Goal: Task Accomplishment & Management: Manage account settings

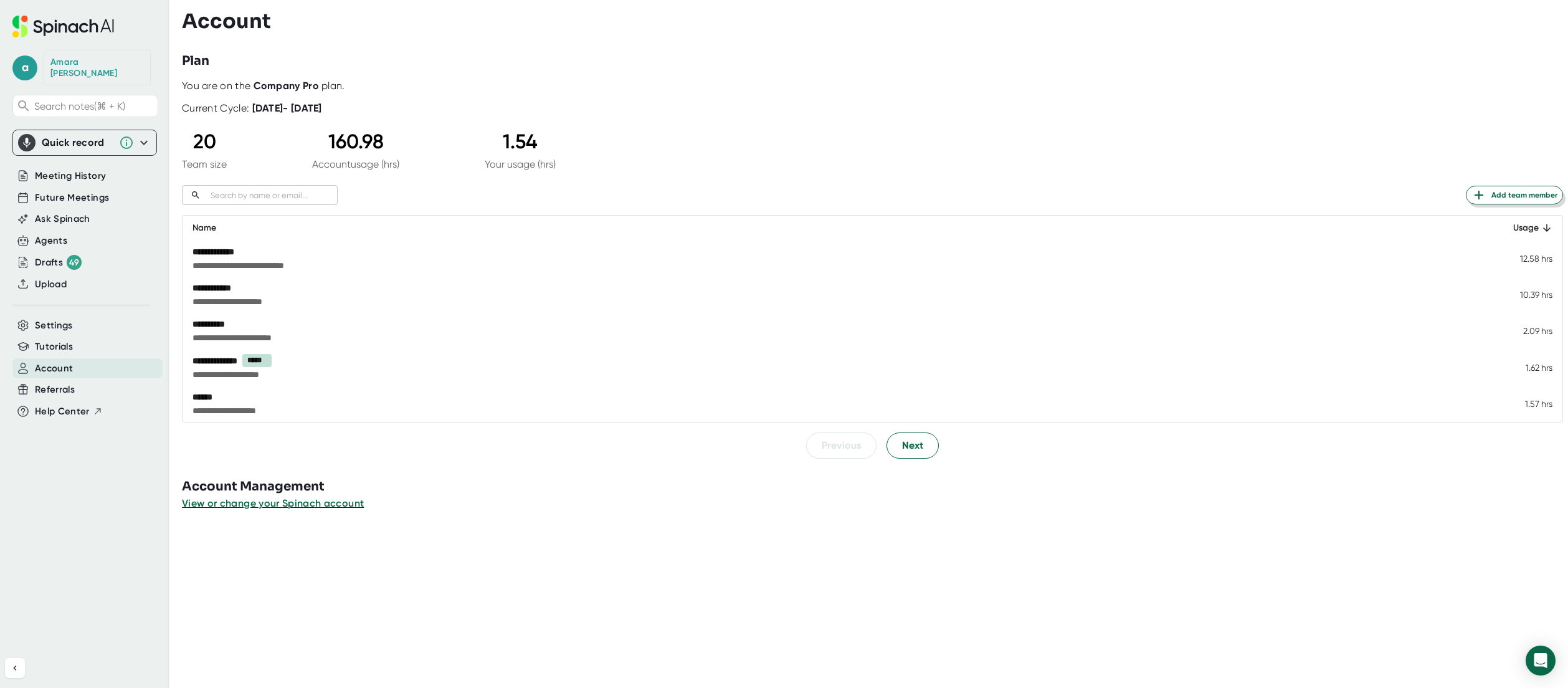
click at [1495, 197] on span "Add team member" at bounding box center [1515, 195] width 86 height 15
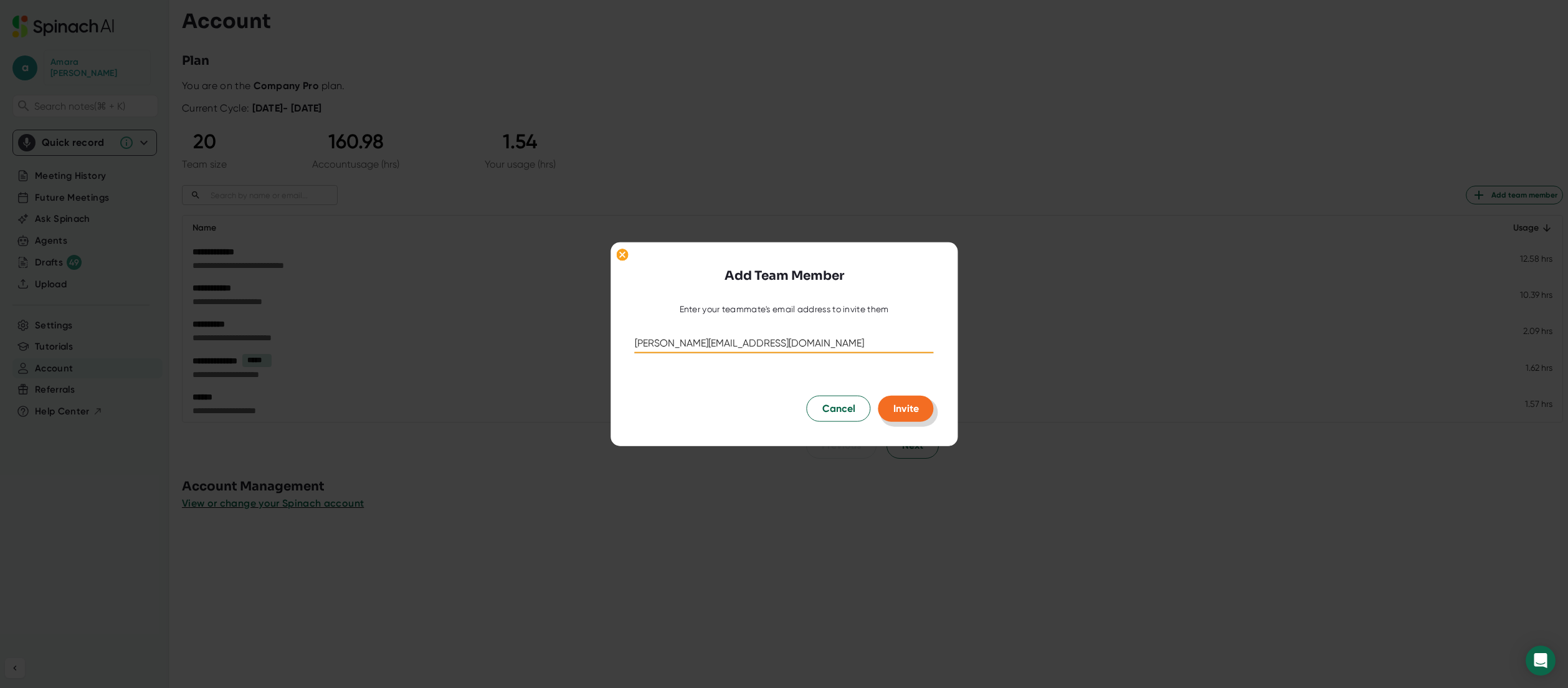
type input "[PERSON_NAME][EMAIL_ADDRESS][DOMAIN_NAME]"
click at [927, 418] on button "Invite" at bounding box center [906, 409] width 55 height 26
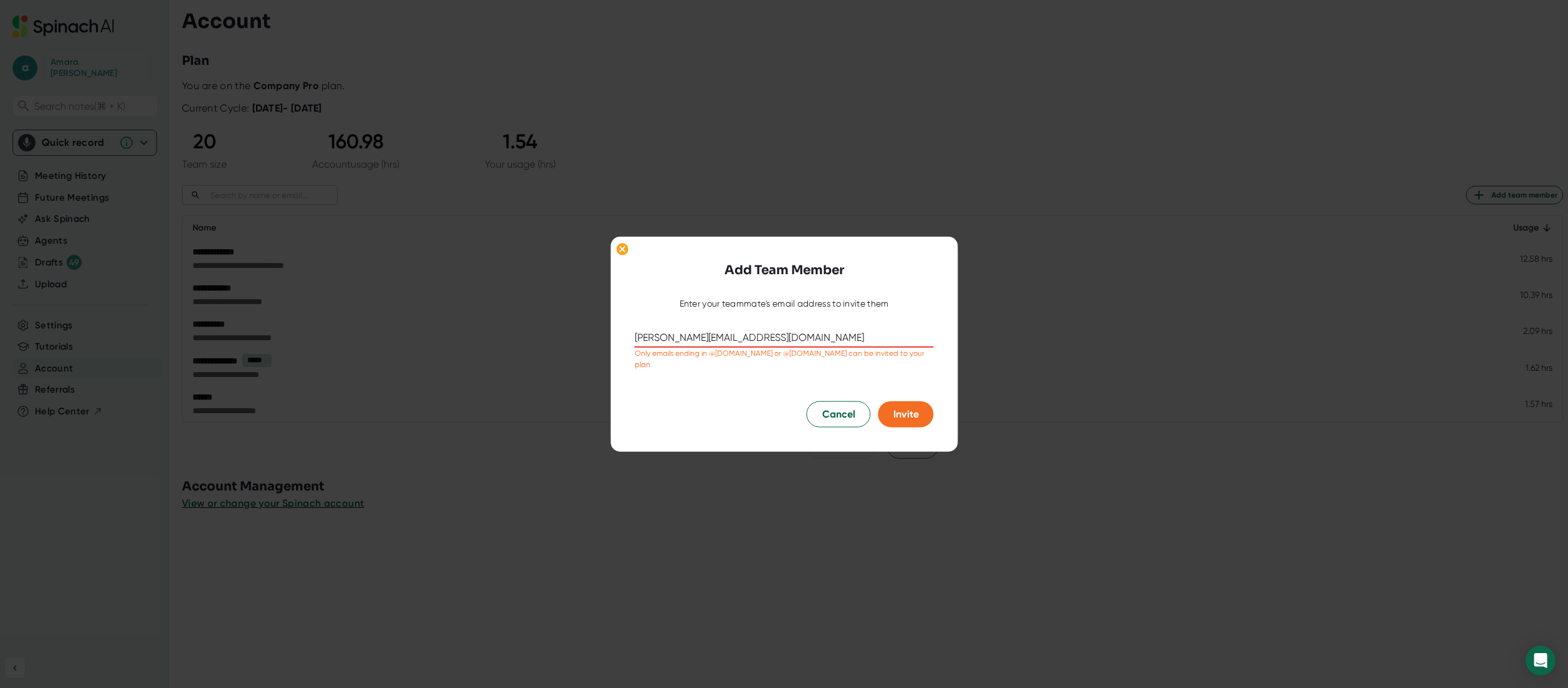
click at [685, 336] on input "[PERSON_NAME][EMAIL_ADDRESS][DOMAIN_NAME]" at bounding box center [784, 337] width 299 height 20
click at [823, 411] on span "Cancel" at bounding box center [839, 414] width 33 height 15
